Goal: Browse casually: Explore the website without a specific task or goal

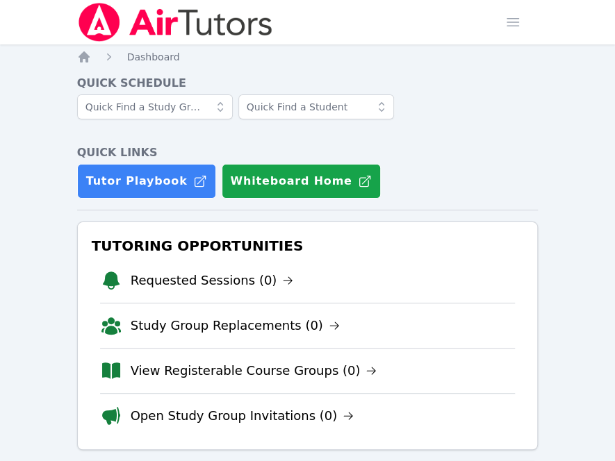
click at [253, 76] on h4 "Quick Schedule" at bounding box center [307, 83] width 461 height 17
